Goal: Task Accomplishment & Management: Use online tool/utility

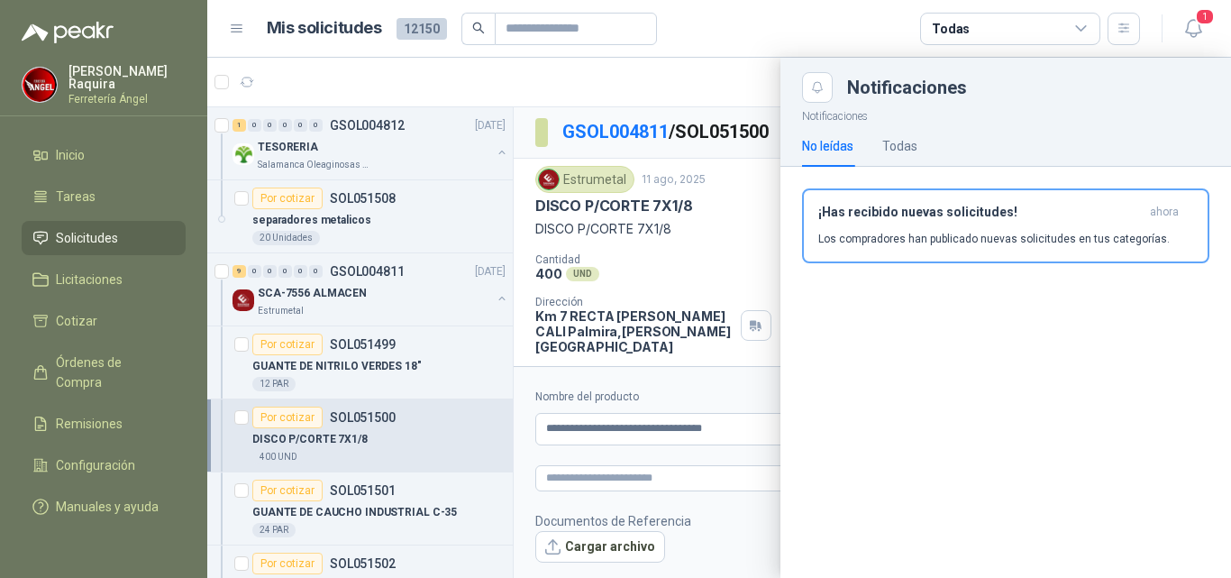
scroll to position [451, 0]
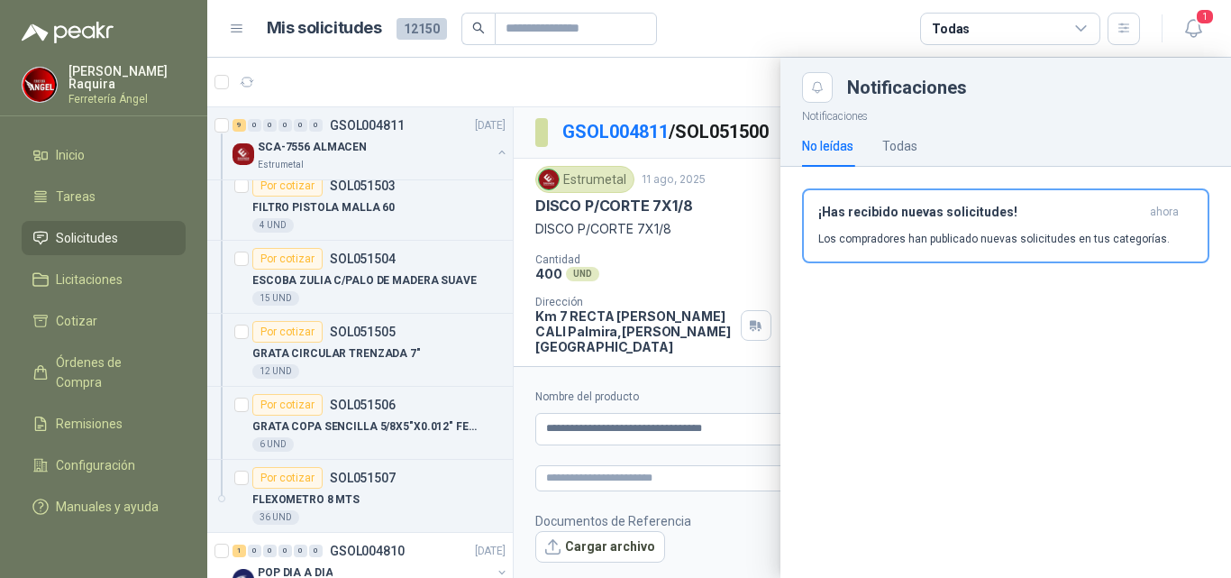
drag, startPoint x: 754, startPoint y: 27, endPoint x: 738, endPoint y: 42, distance: 22.3
click at [752, 27] on article "Mis solicitudes 12150 Todas" at bounding box center [704, 29] width 874 height 32
click at [709, 481] on div at bounding box center [719, 318] width 1024 height 520
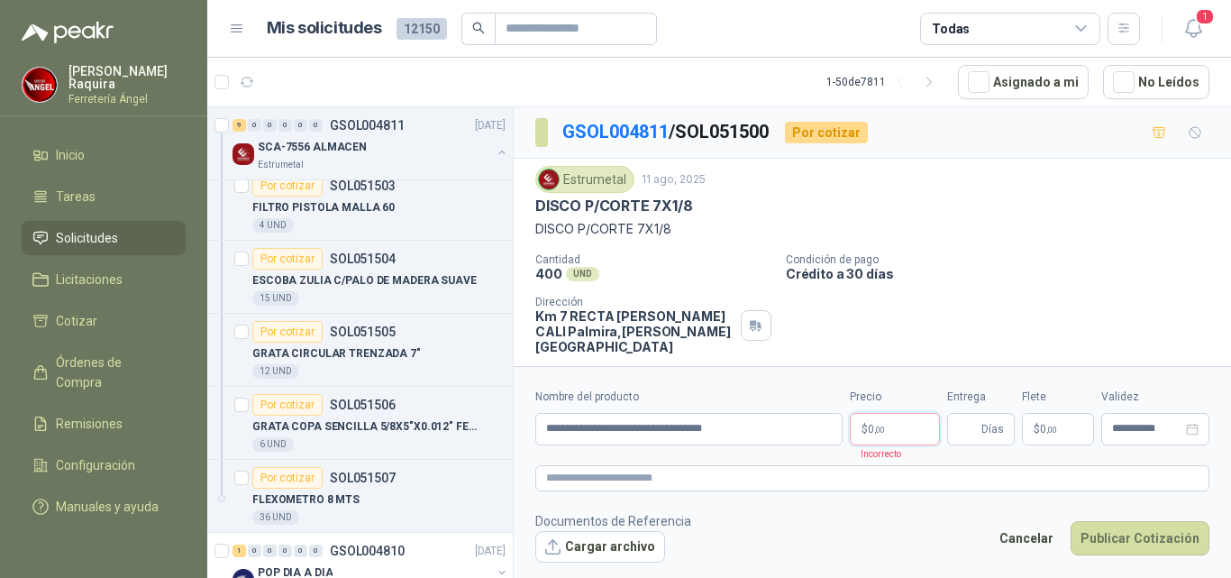
click at [877, 423] on body "[PERSON_NAME] Ferretería [PERSON_NAME] Solicitudes Licitaciones Cotizar Órdenes…" at bounding box center [615, 289] width 1231 height 578
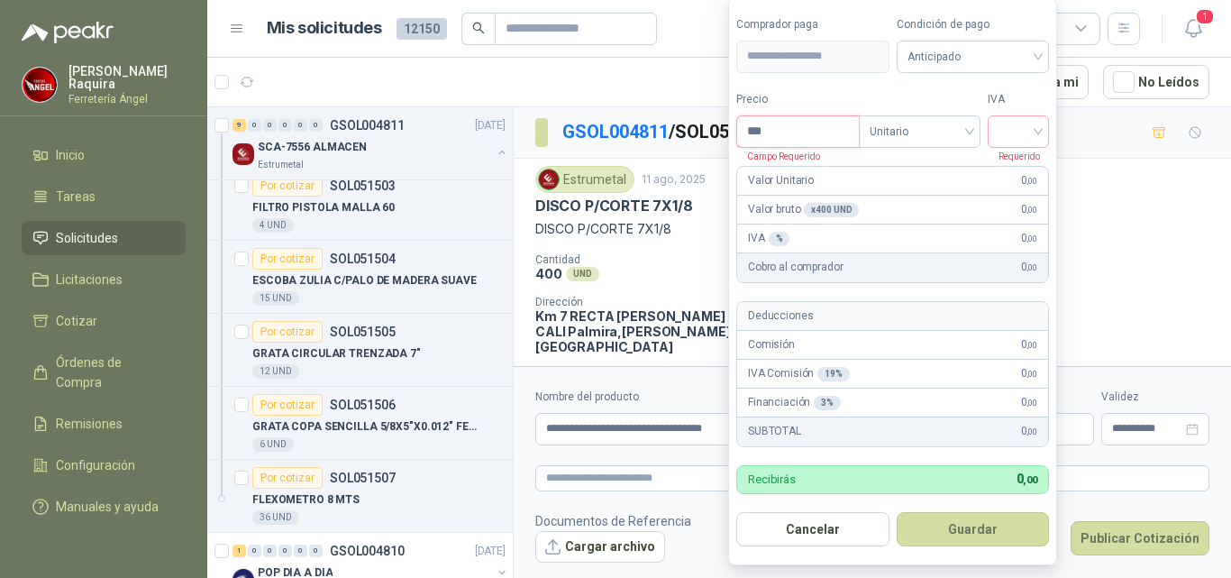
click at [807, 132] on input "***" at bounding box center [798, 131] width 122 height 31
type input "********"
click at [896, 512] on button "Guardar" at bounding box center [972, 529] width 153 height 34
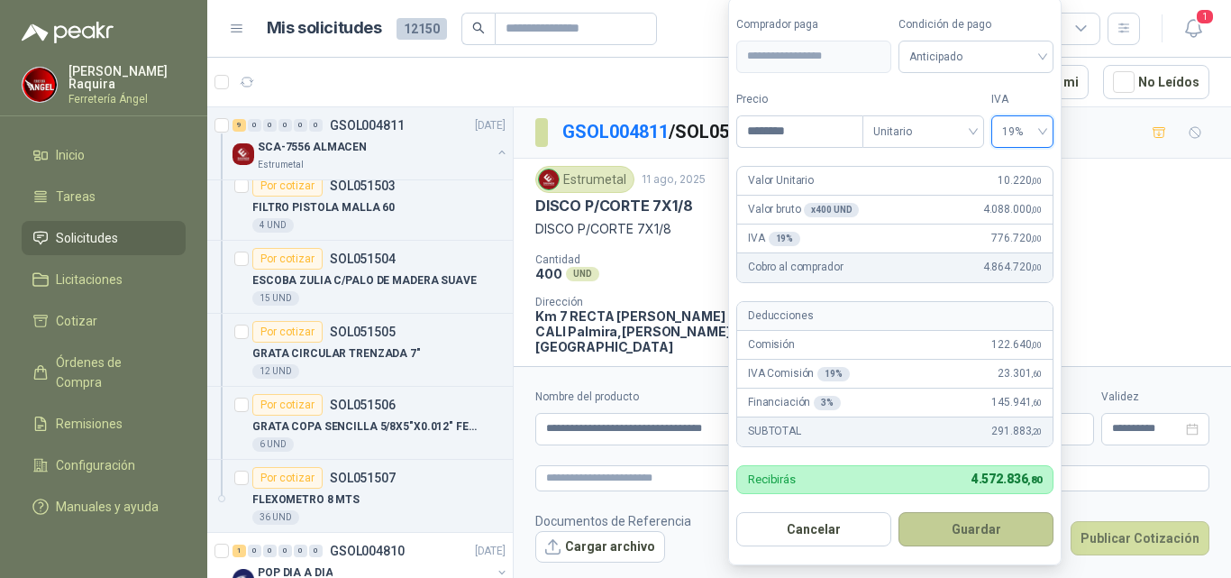
click at [950, 531] on button "Guardar" at bounding box center [975, 529] width 155 height 34
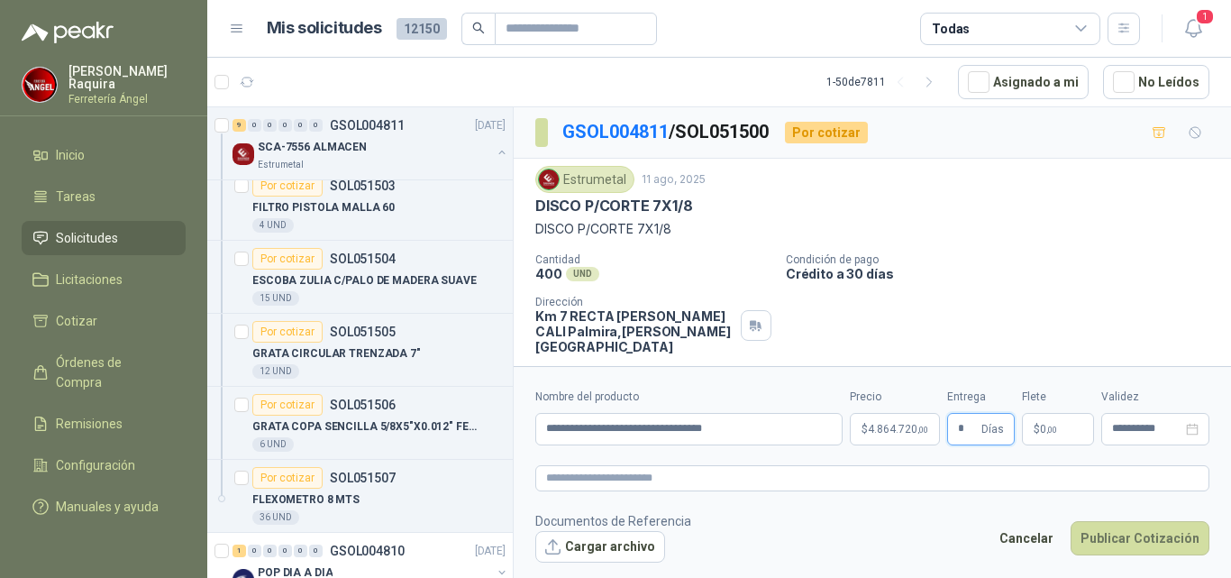
type input "*"
click at [1053, 434] on p "$ 0 ,00" at bounding box center [1058, 429] width 72 height 32
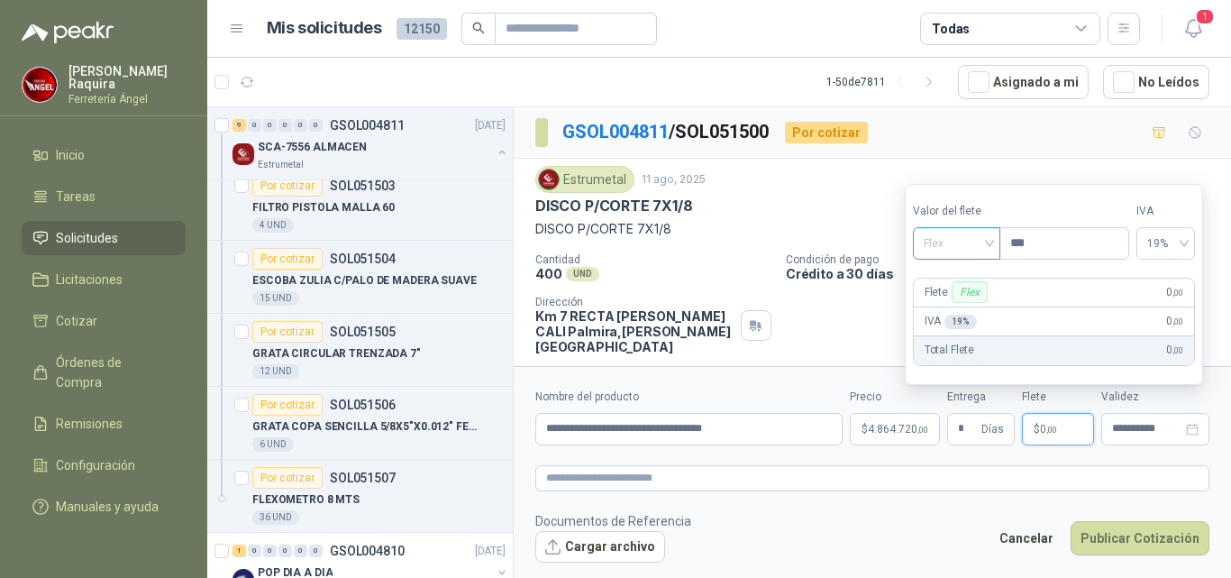
click at [978, 247] on span "Flex" at bounding box center [957, 243] width 66 height 27
click at [956, 308] on div "Incluido" at bounding box center [958, 310] width 62 height 20
click at [1120, 537] on button "Publicar Cotización" at bounding box center [1139, 538] width 139 height 34
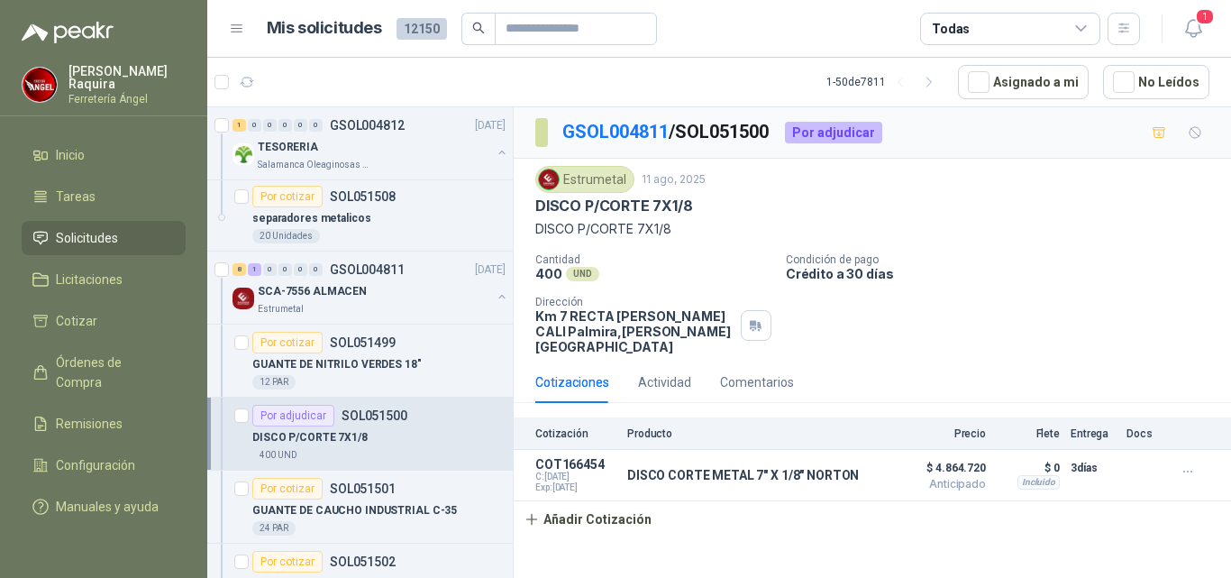
scroll to position [0, 0]
